Goal: Navigation & Orientation: Go to known website

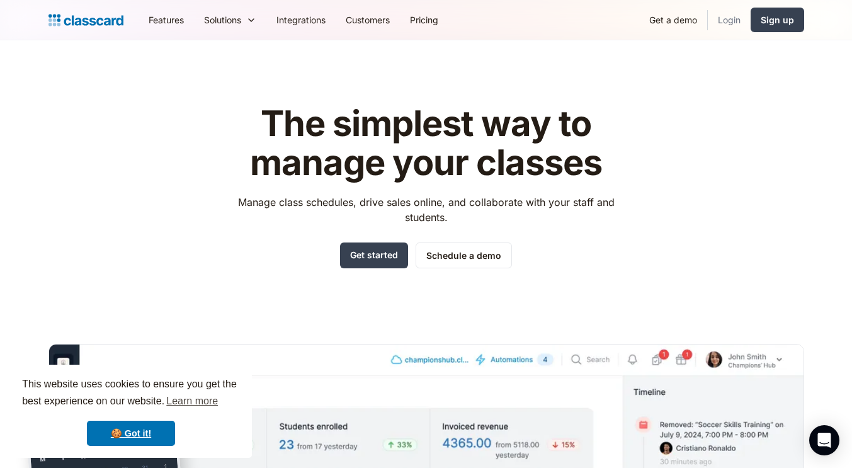
click at [733, 20] on link "Login" at bounding box center [729, 20] width 43 height 28
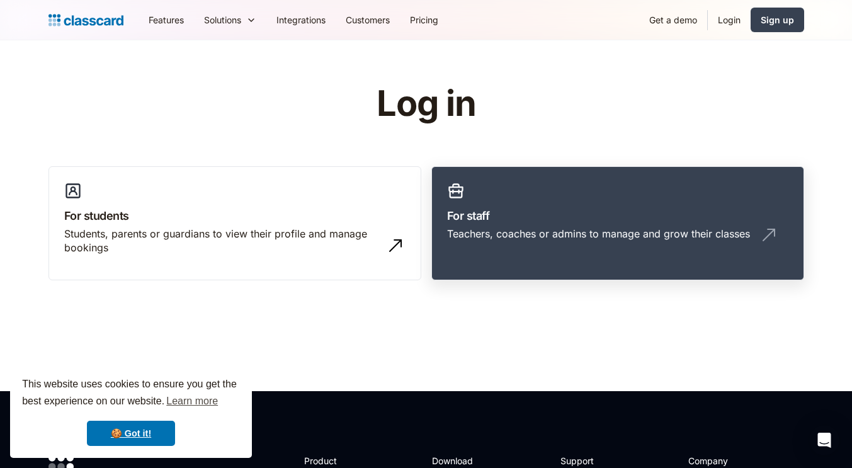
click at [663, 186] on link "For staff Teachers, coaches or admins to manage and grow their classes" at bounding box center [618, 223] width 373 height 115
